Goal: Find specific page/section: Find specific page/section

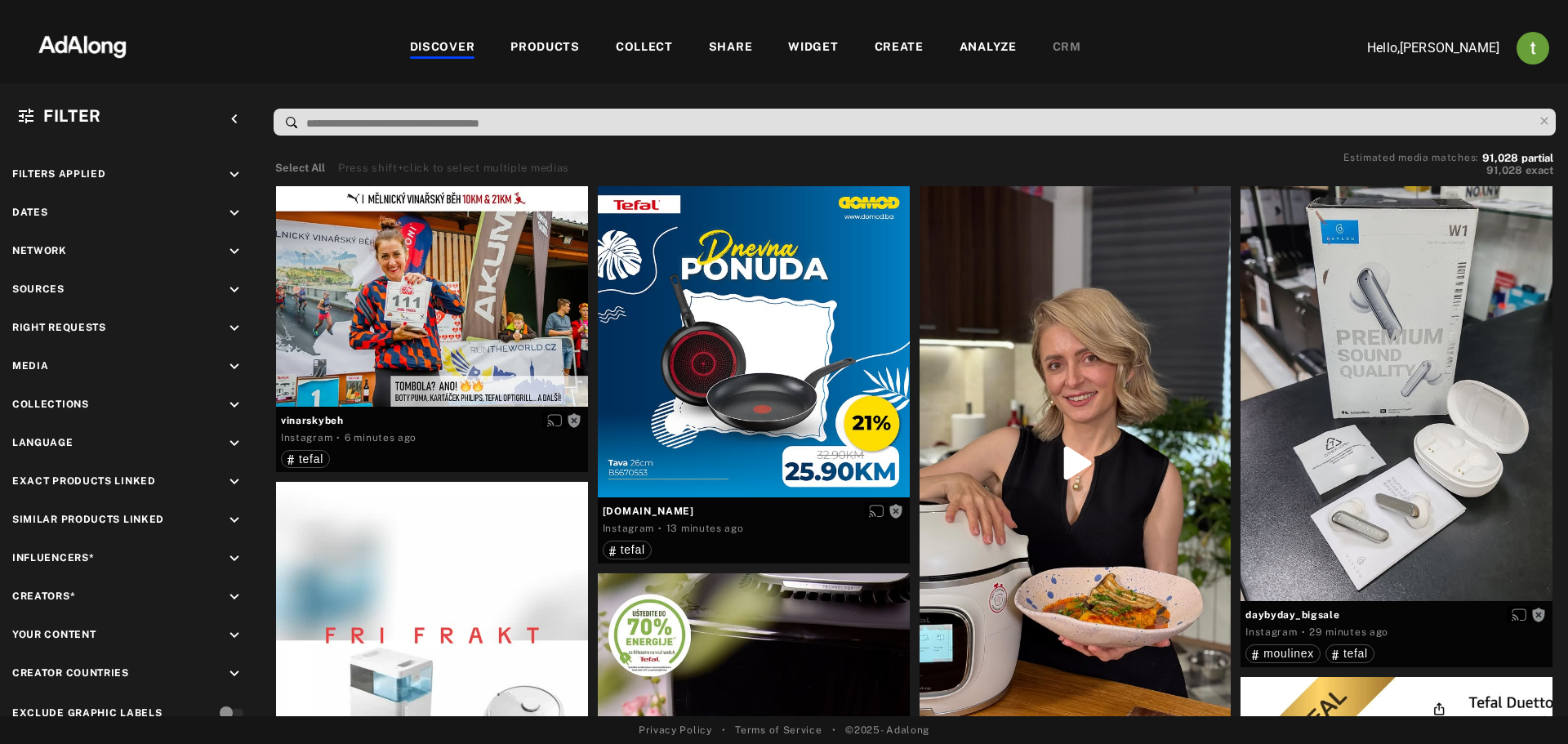
click at [1054, 46] on div "CRM" at bounding box center [1067, 48] width 29 height 19
click at [1063, 45] on div "CRM" at bounding box center [1067, 48] width 29 height 19
click at [1101, 64] on div "DISCOVER PRODUCTS COLLECT SHARE WIDGET CREATE ANALYZE CRM" at bounding box center [745, 47] width 1182 height 55
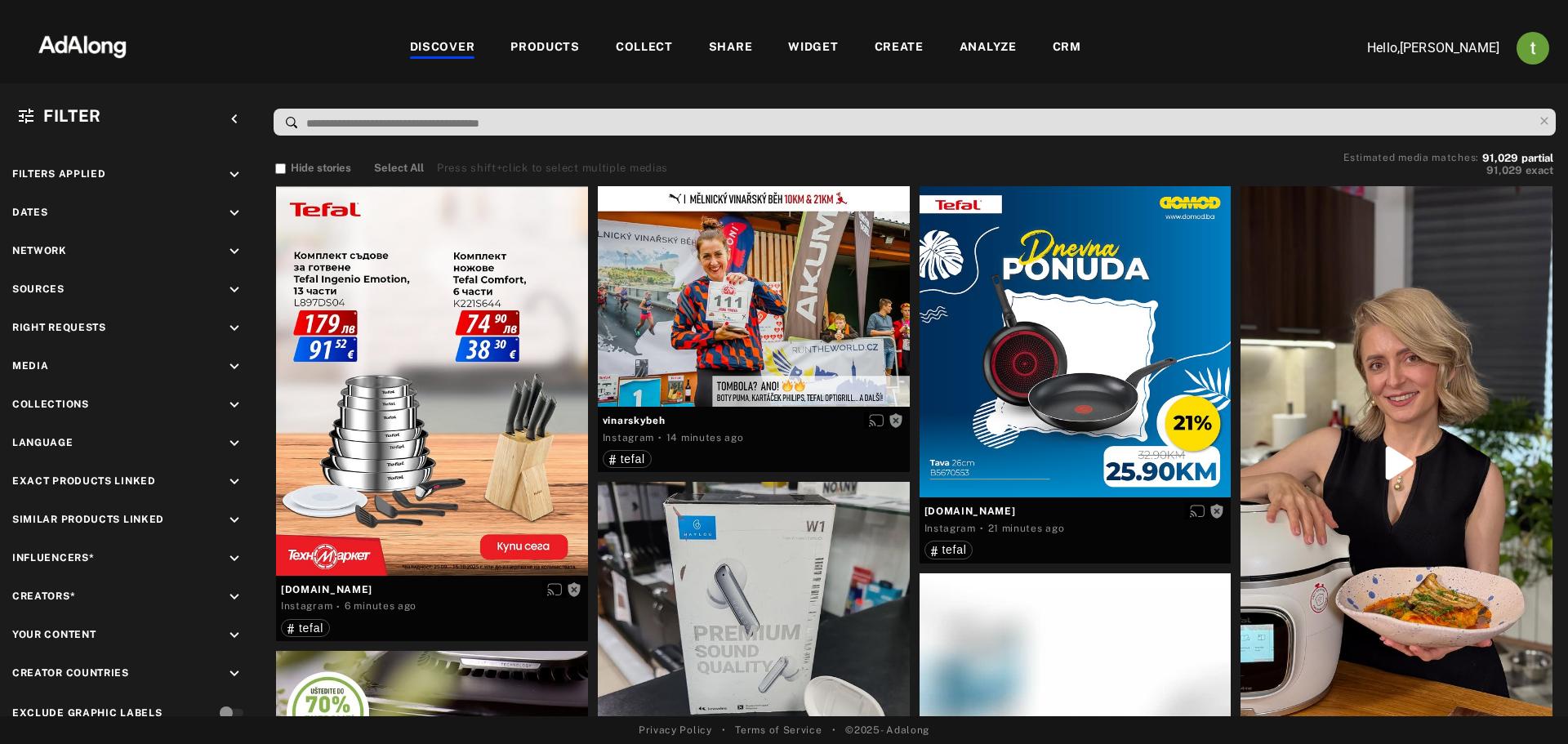
click at [1075, 44] on div "CRM" at bounding box center [1067, 48] width 29 height 19
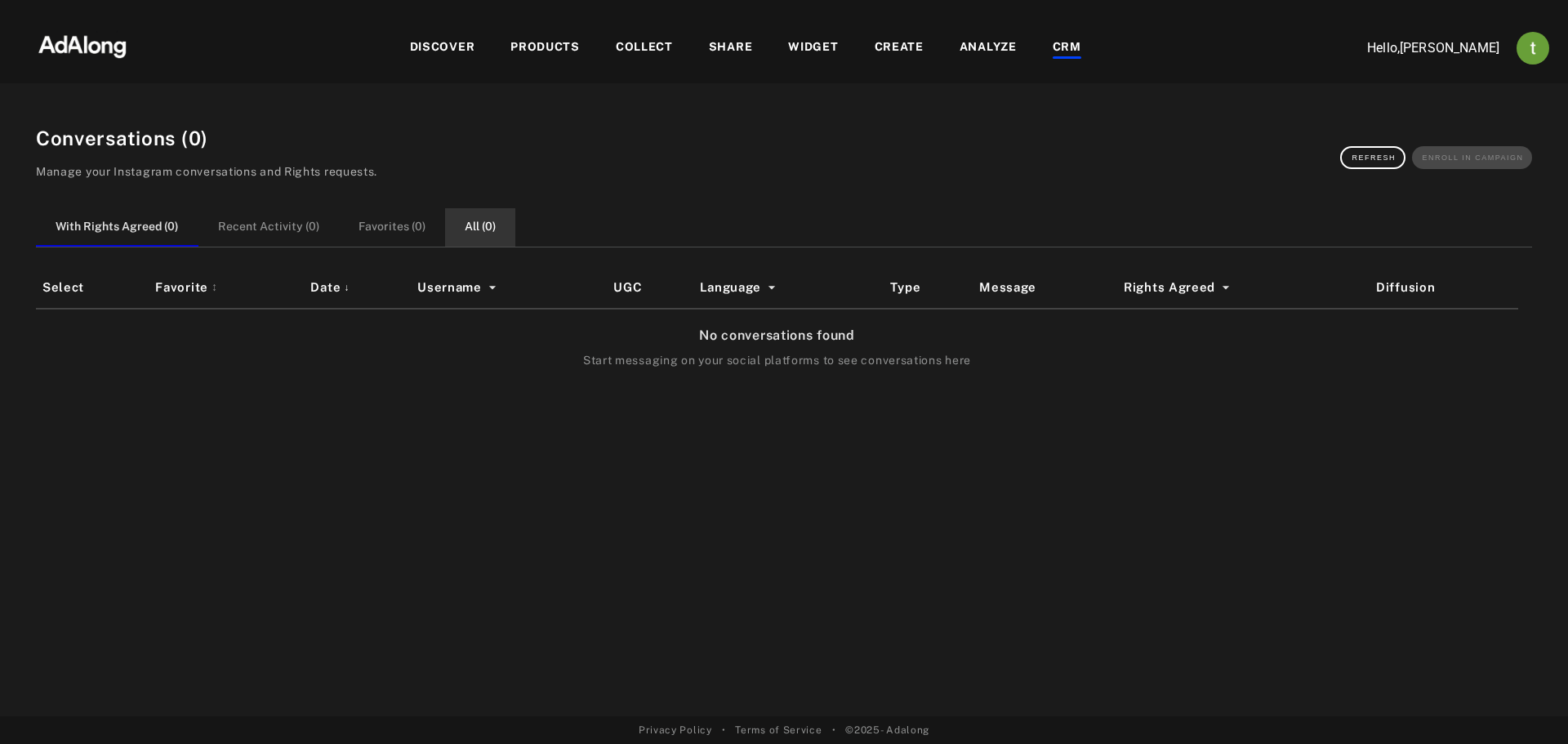
click at [461, 225] on button "All ( 0 )" at bounding box center [480, 228] width 70 height 39
click at [164, 219] on button "With Rights Agreed ( 0 )" at bounding box center [117, 228] width 162 height 39
drag, startPoint x: 59, startPoint y: 420, endPoint x: 153, endPoint y: 406, distance: 95.0
click at [59, 420] on div "Select Favorite ↕ Date ↓ Username UGC Language Type Message Rights Agreed Diffu…" at bounding box center [784, 472] width 1496 height 408
click at [1528, 49] on img "Account settings" at bounding box center [1533, 48] width 33 height 33
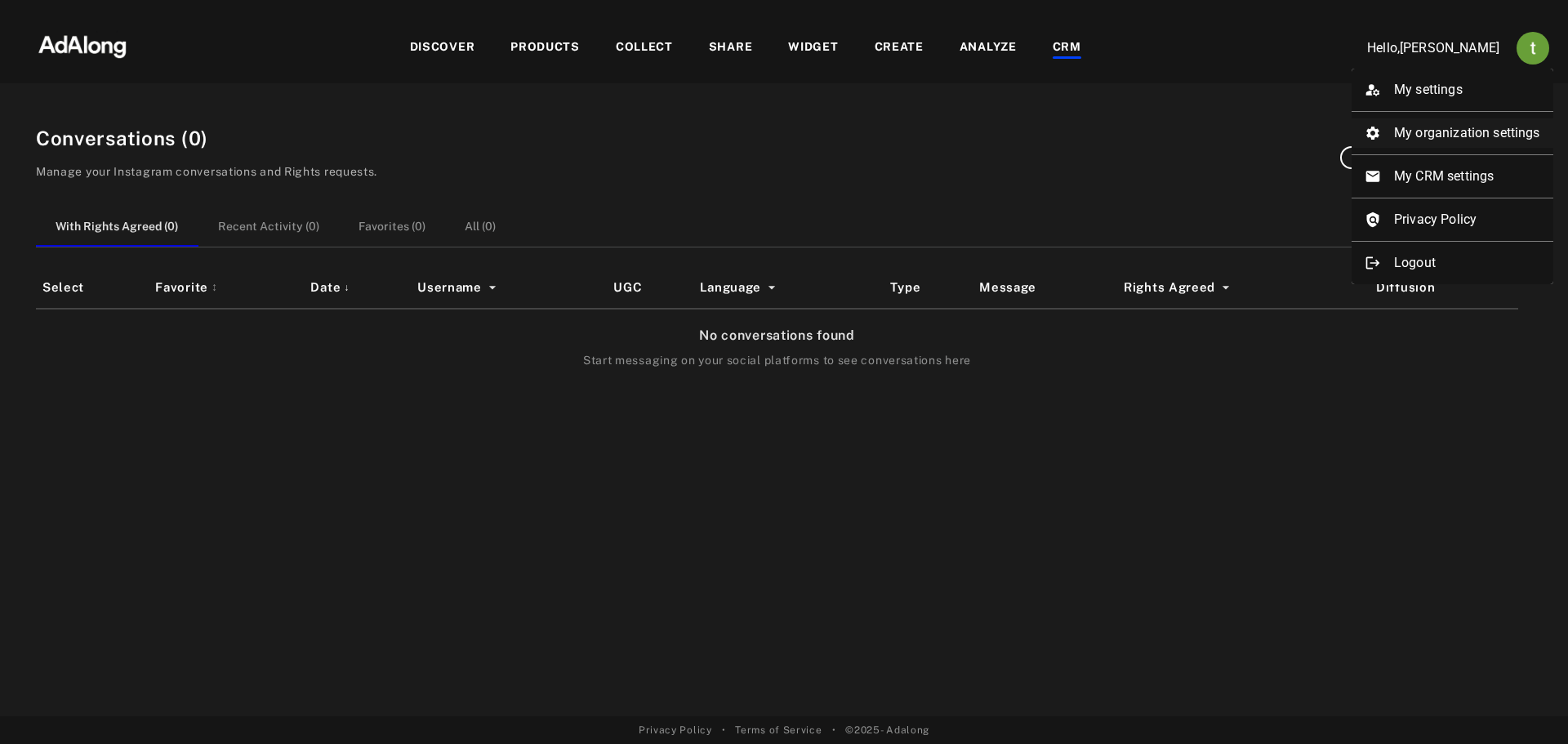
click at [1458, 134] on li "My organization settings" at bounding box center [1452, 132] width 202 height 30
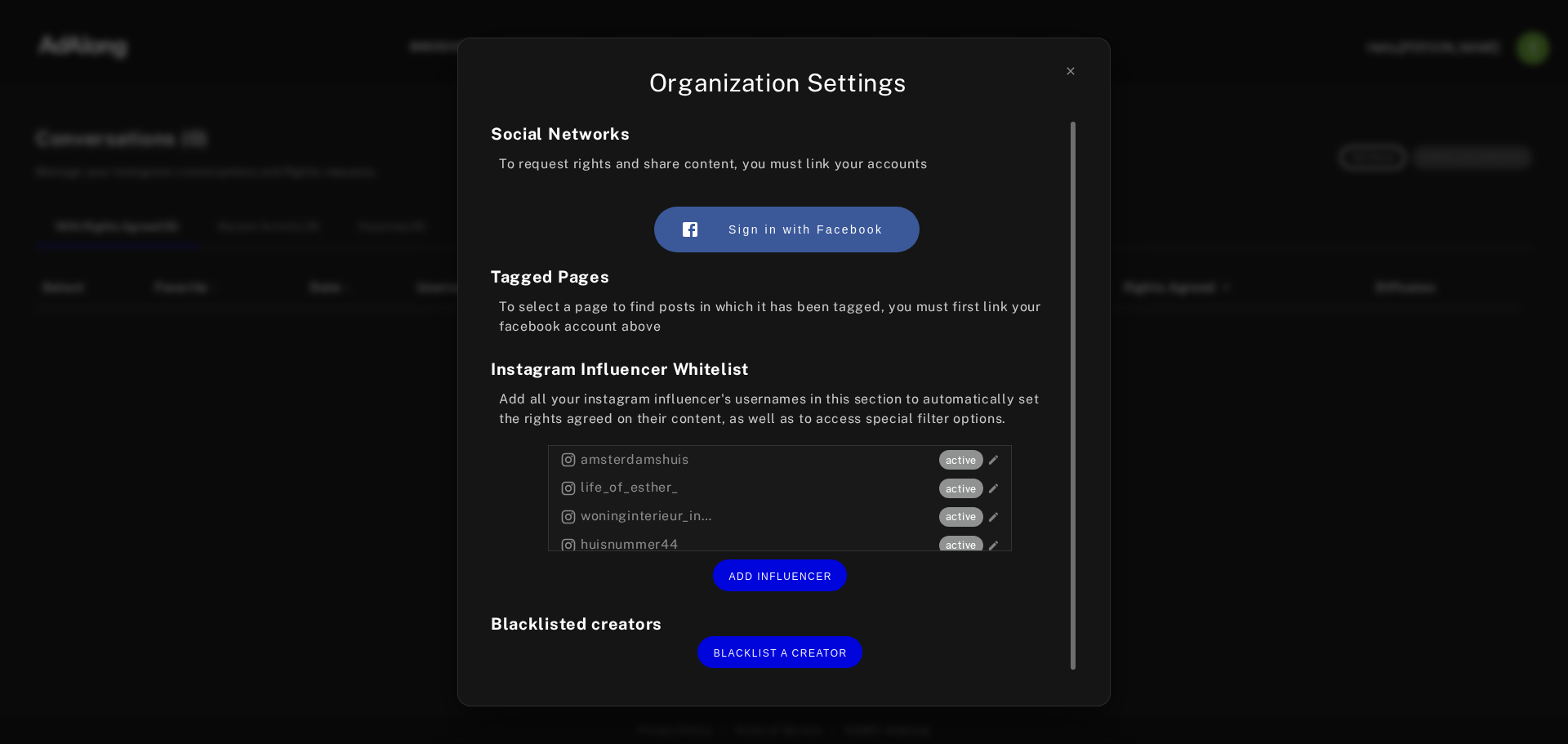
click at [1295, 434] on div "Organization Settings Social Networks To request rights and share content, you …" at bounding box center [784, 372] width 1568 height 744
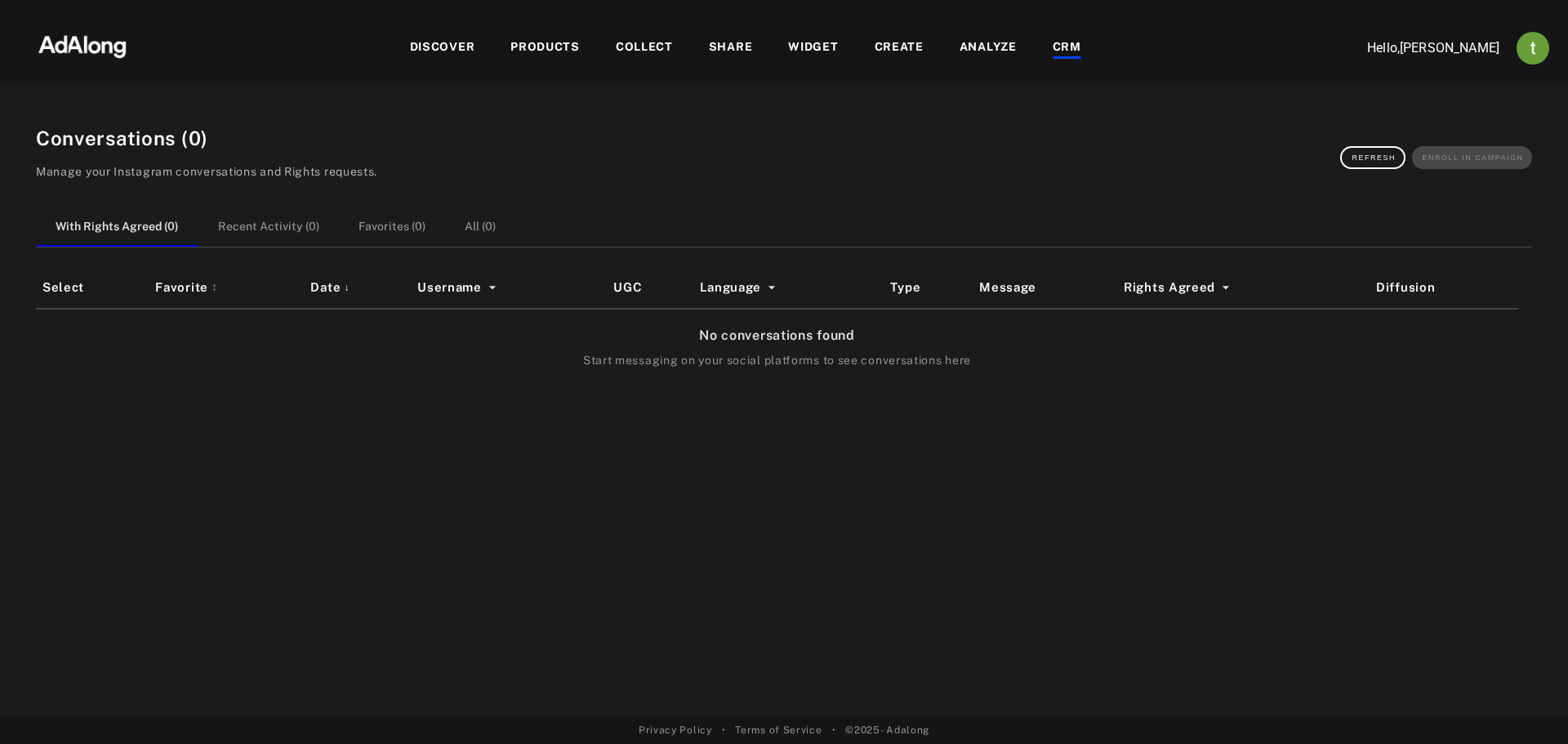
click at [456, 35] on div "DISCOVER PRODUCTS COLLECT SHARE WIDGET CREATE ANALYZE CRM" at bounding box center [745, 47] width 1182 height 55
click at [450, 39] on div "DISCOVER" at bounding box center [442, 48] width 65 height 19
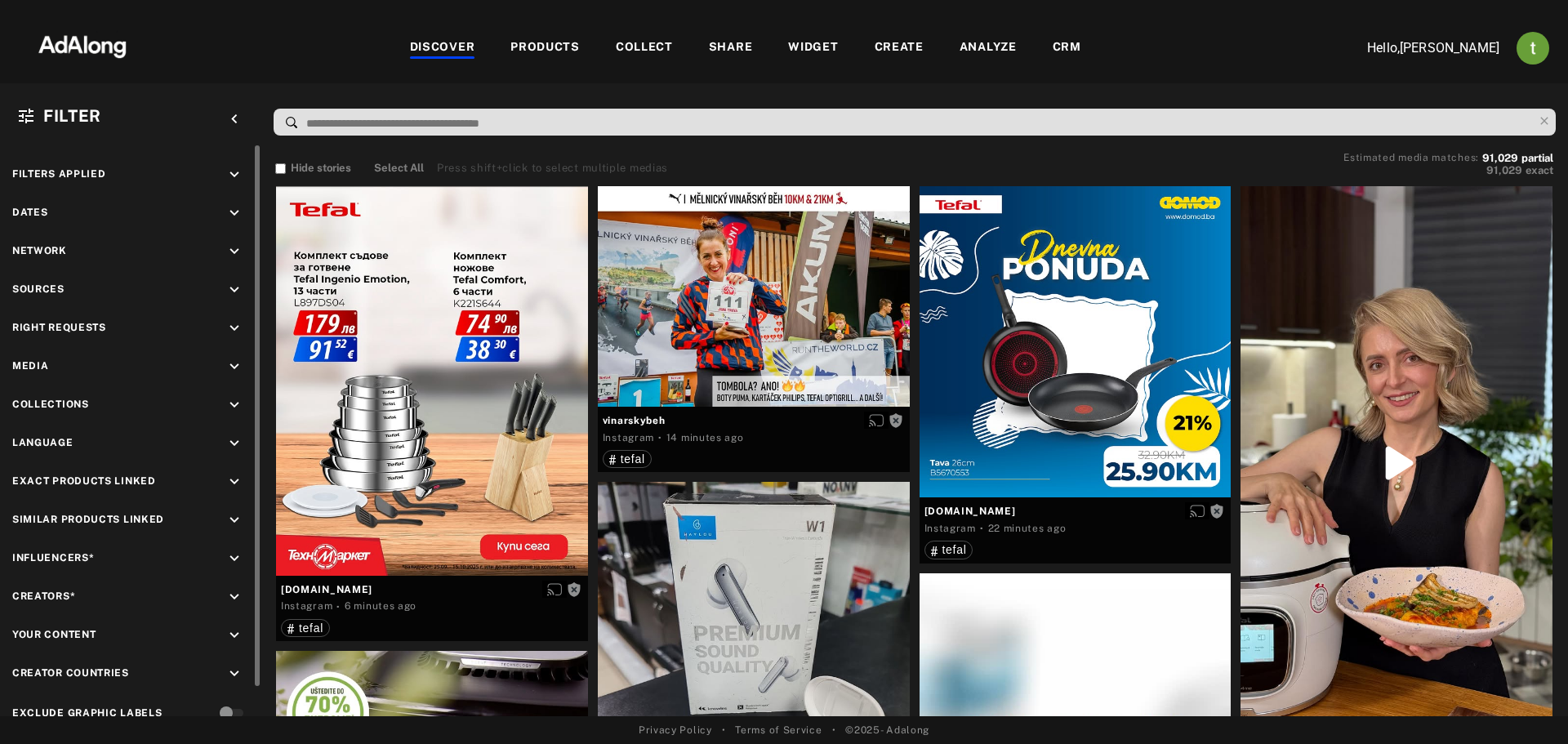
click at [231, 284] on icon "keyboard_arrow_down" at bounding box center [234, 289] width 18 height 18
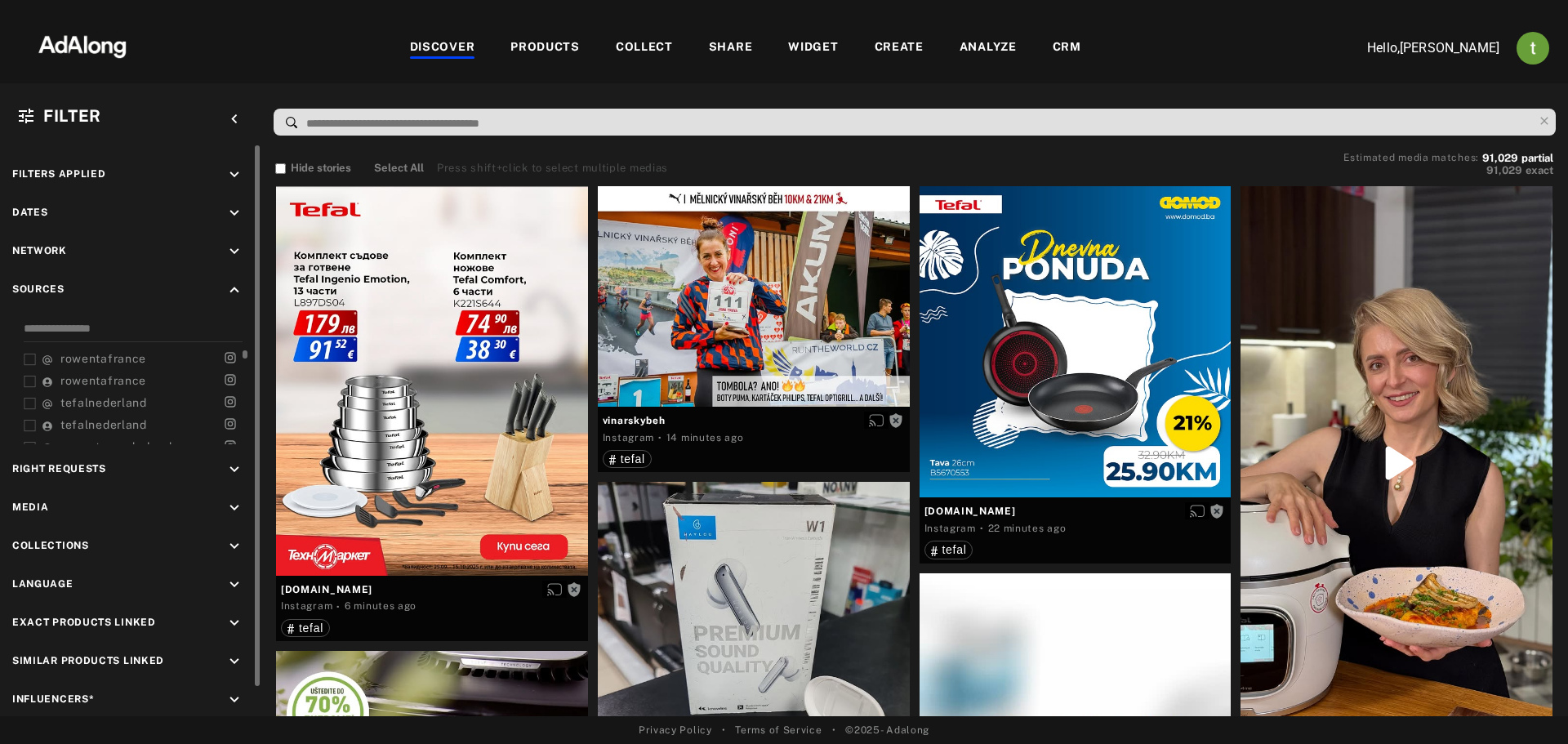
click at [67, 359] on span "rowentafrance" at bounding box center [104, 358] width 86 height 13
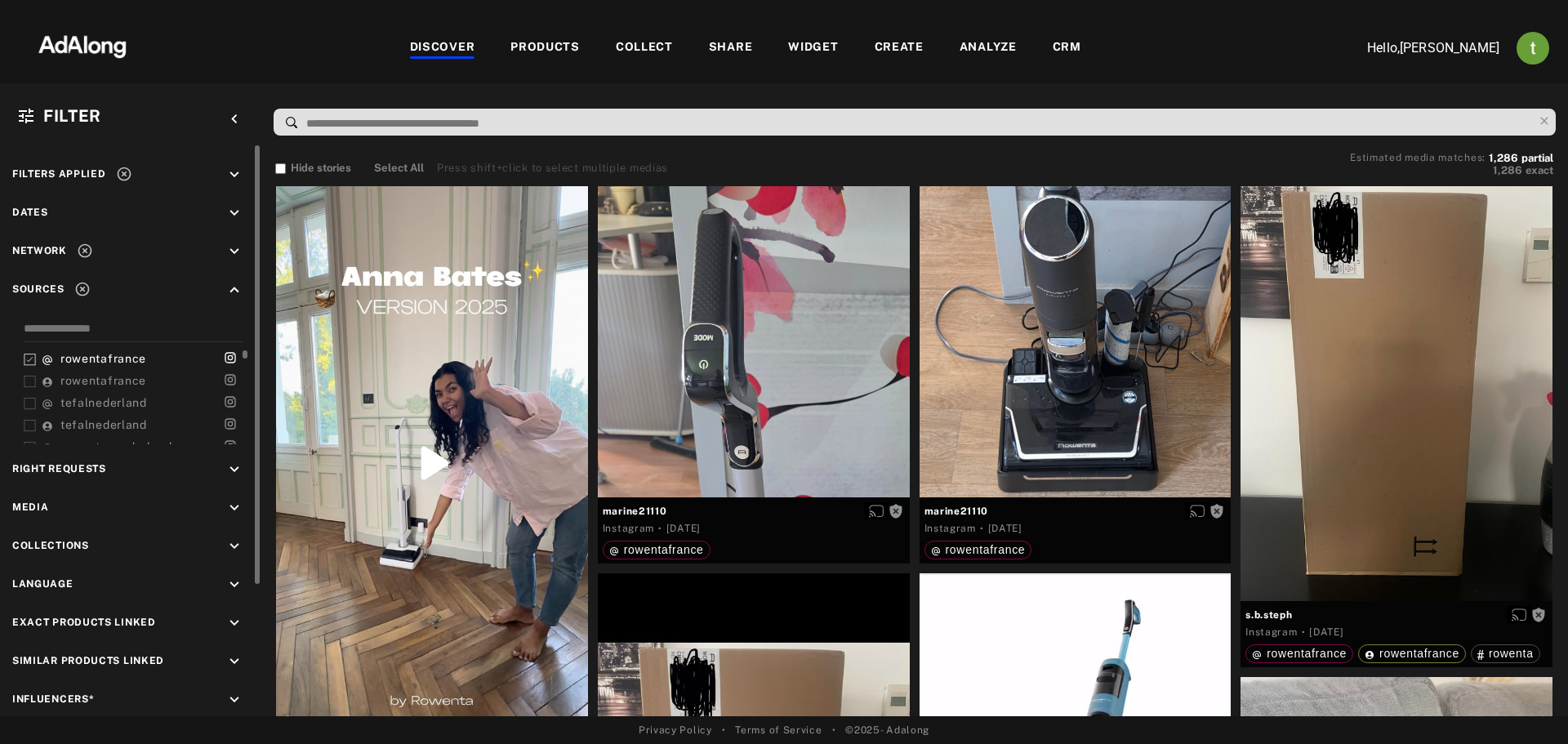
click at [68, 354] on span "rowentafrance" at bounding box center [104, 358] width 86 height 13
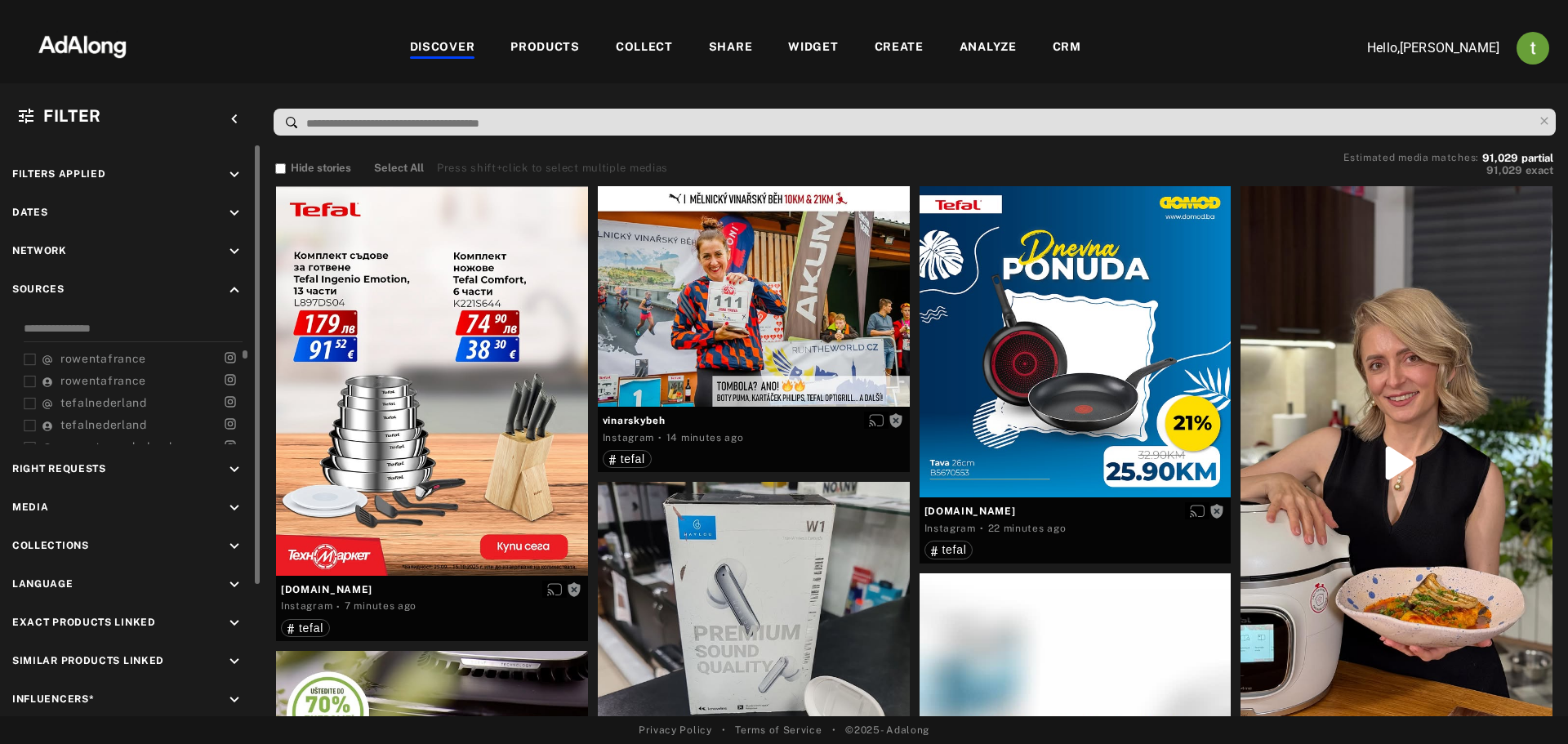
click at [94, 402] on span "tefalnederland" at bounding box center [104, 402] width 87 height 13
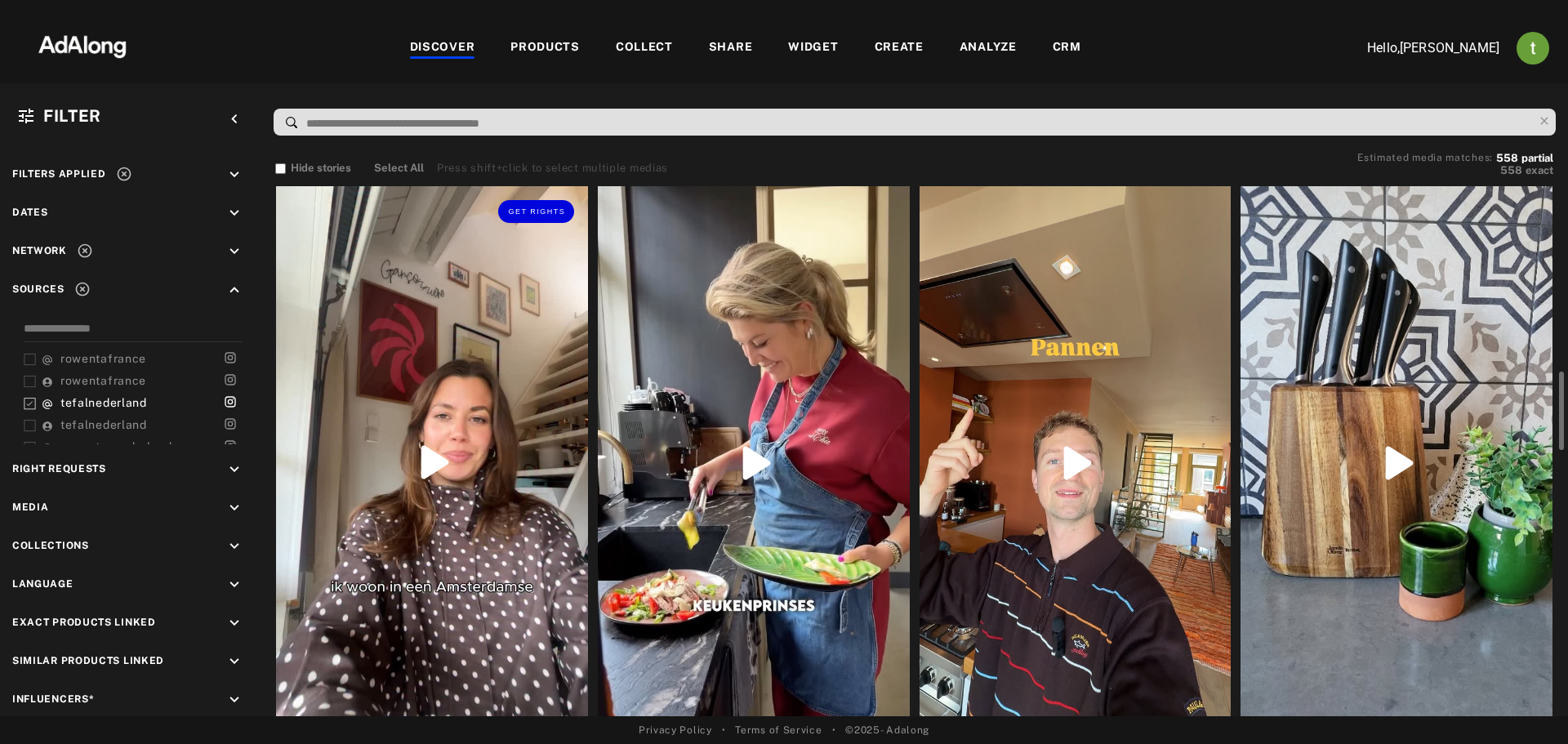
scroll to position [326, 0]
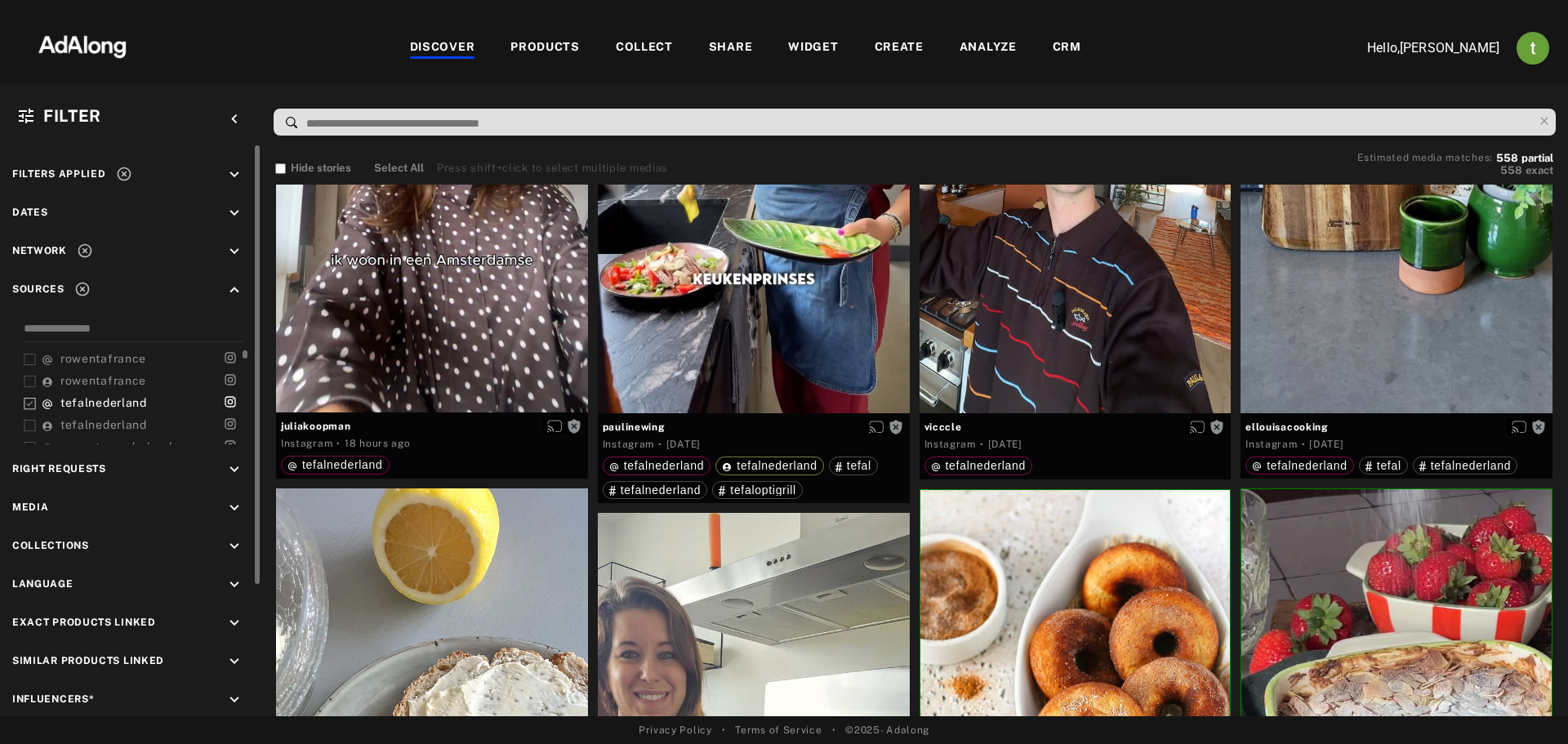
click at [121, 397] on span "tefalnederland" at bounding box center [104, 402] width 87 height 13
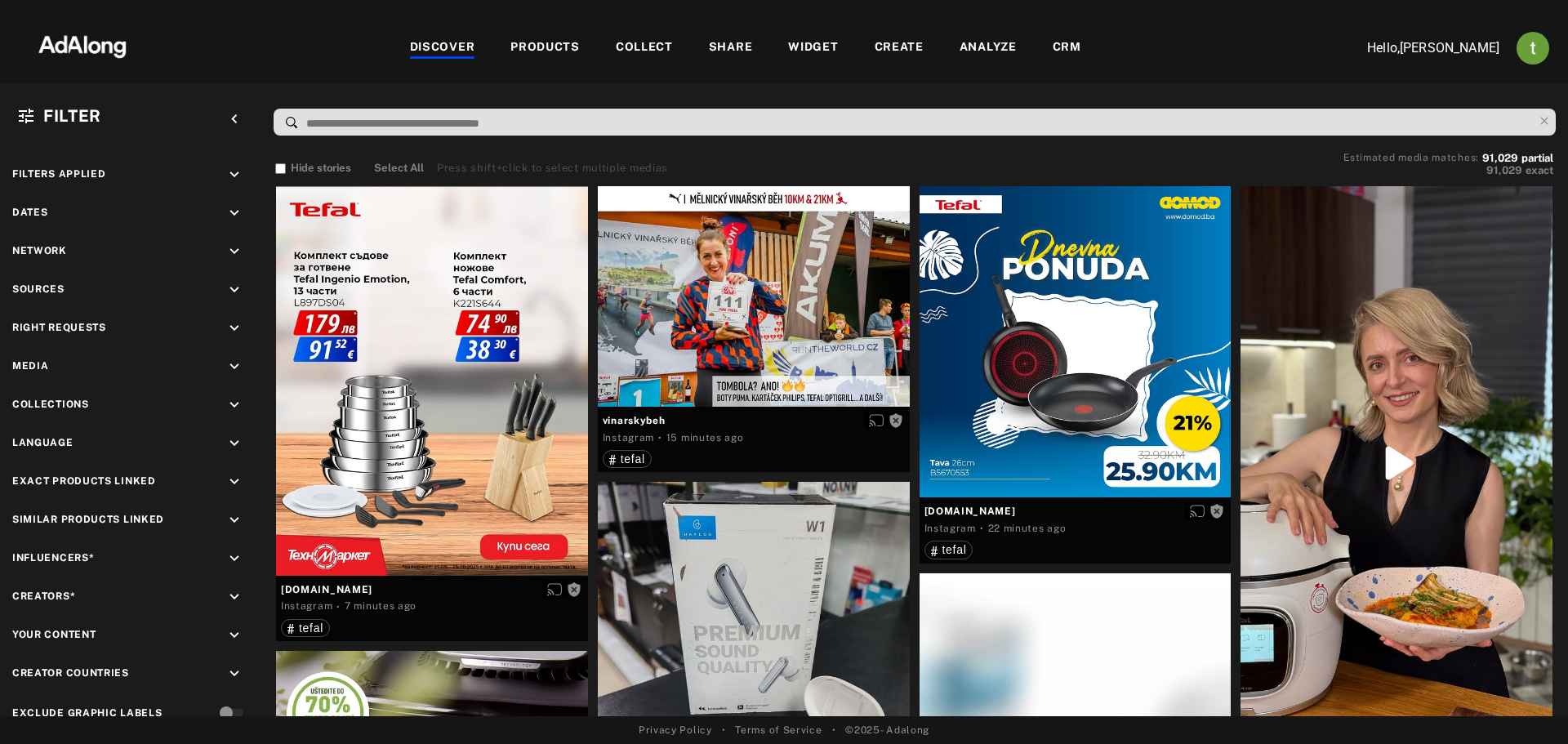
click at [1065, 43] on div "CRM" at bounding box center [1067, 48] width 29 height 19
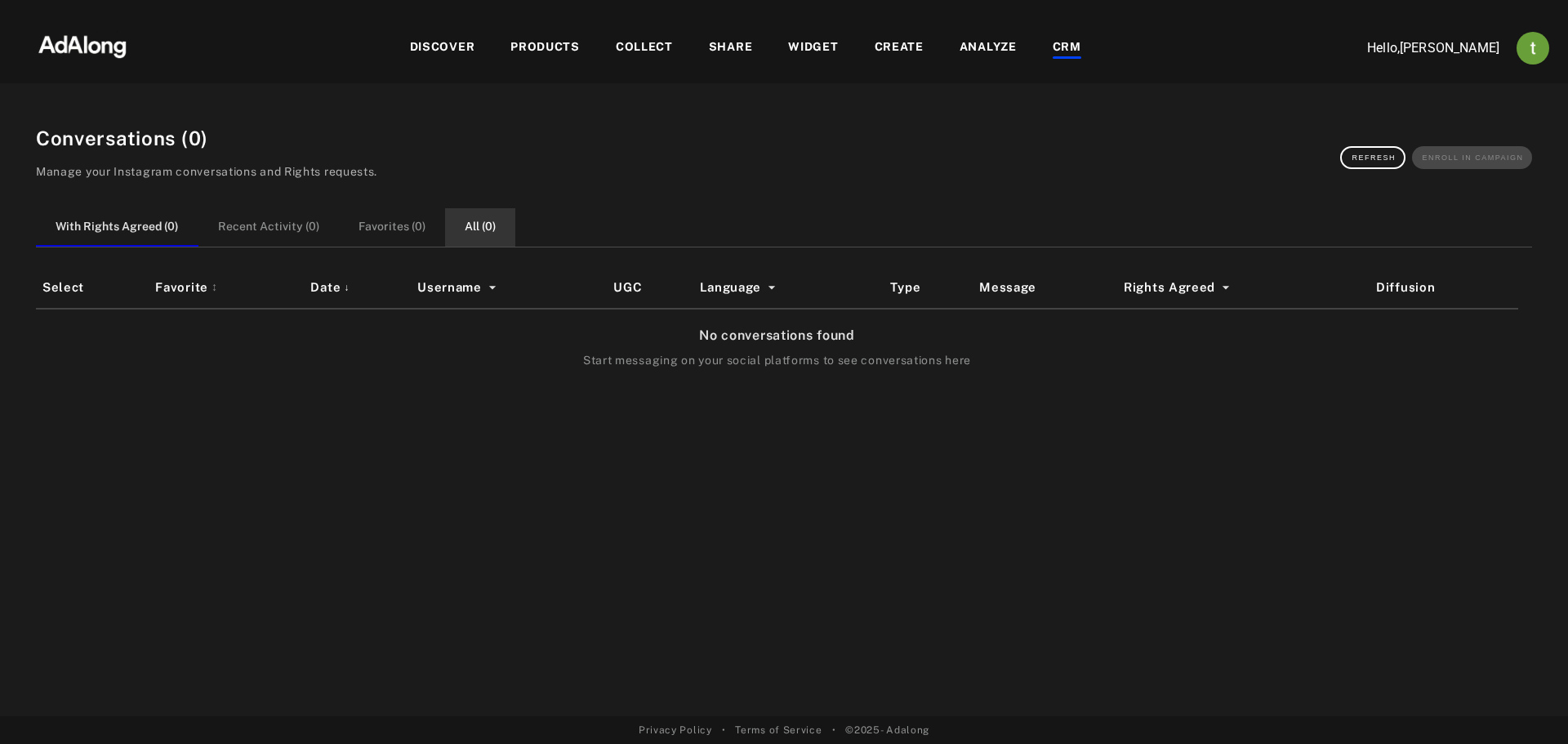
click at [478, 230] on button "All ( 0 )" at bounding box center [480, 228] width 70 height 39
click at [138, 218] on button "With Rights Agreed ( 0 )" at bounding box center [117, 228] width 162 height 39
click at [466, 54] on div "DISCOVER" at bounding box center [442, 48] width 65 height 19
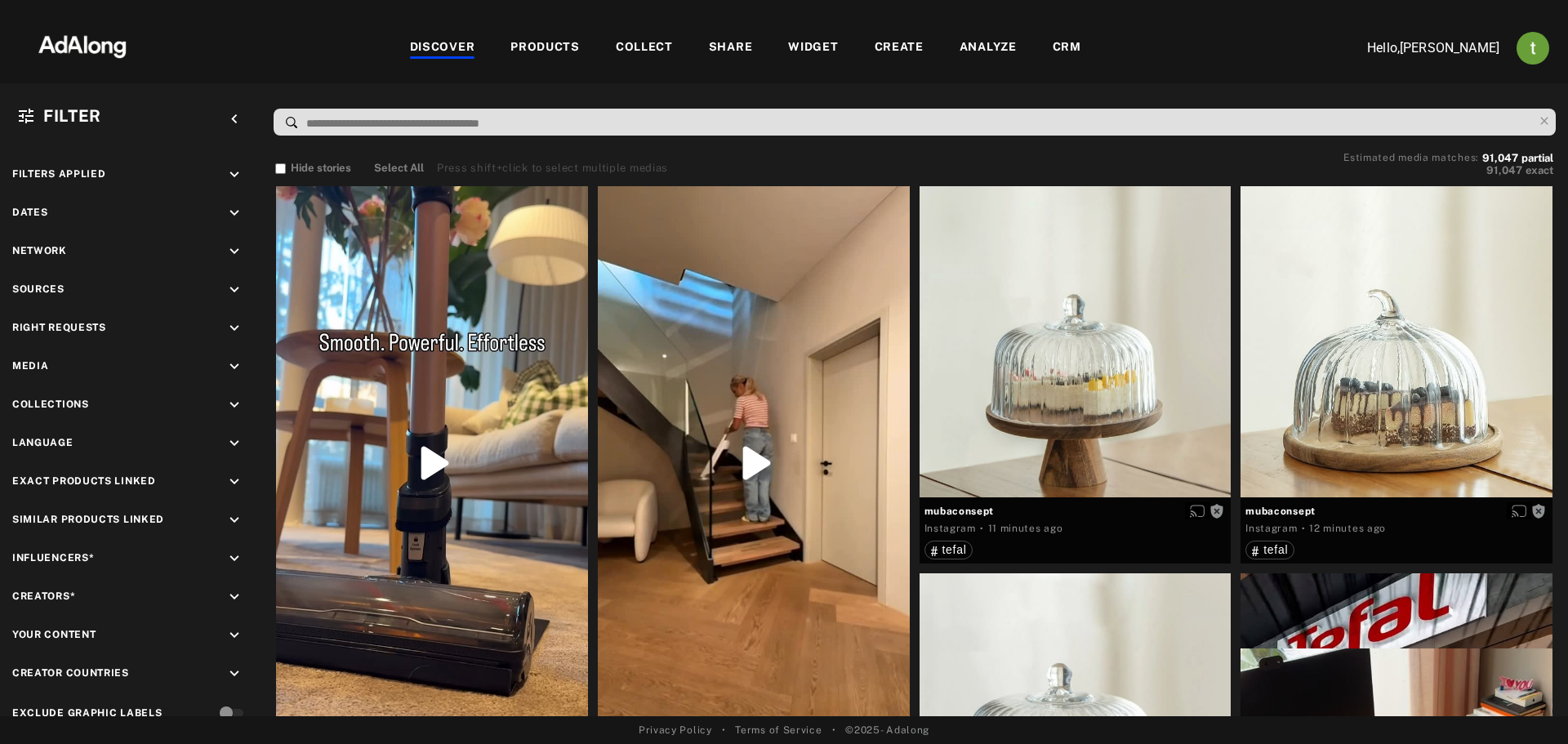
click at [1057, 53] on div "CRM" at bounding box center [1067, 48] width 29 height 19
